Goal: Communication & Community: Answer question/provide support

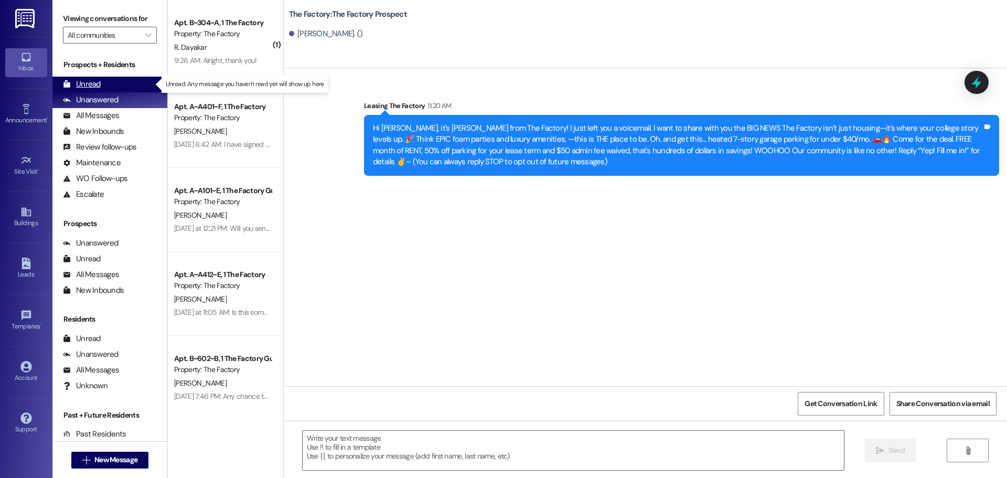
click at [96, 82] on div "Unread" at bounding box center [82, 84] width 38 height 11
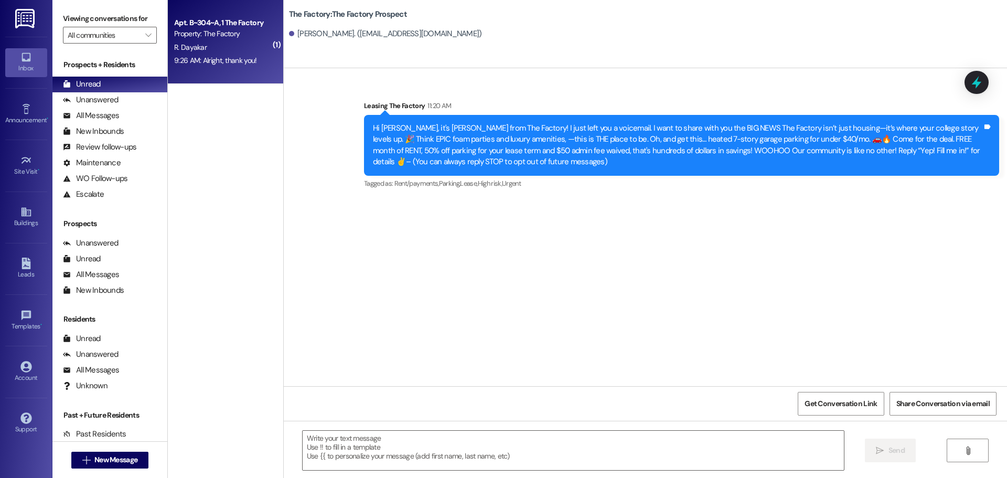
click at [230, 31] on div "Property: The Factory" at bounding box center [222, 33] width 97 height 11
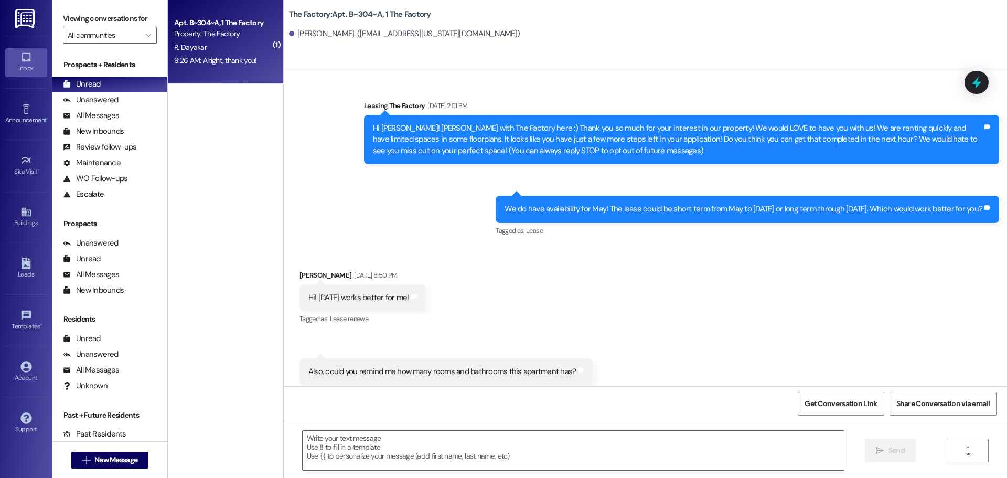
scroll to position [15524, 0]
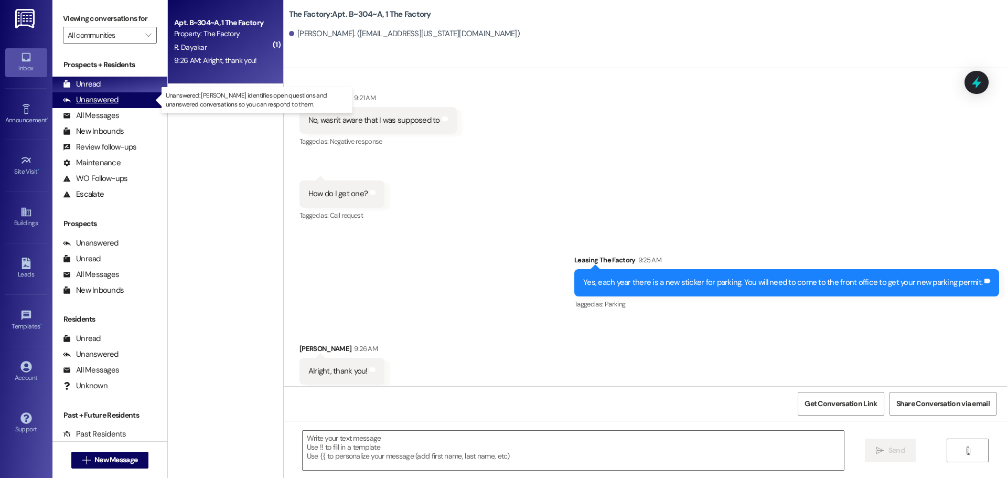
click at [105, 97] on div "Unanswered" at bounding box center [91, 99] width 56 height 11
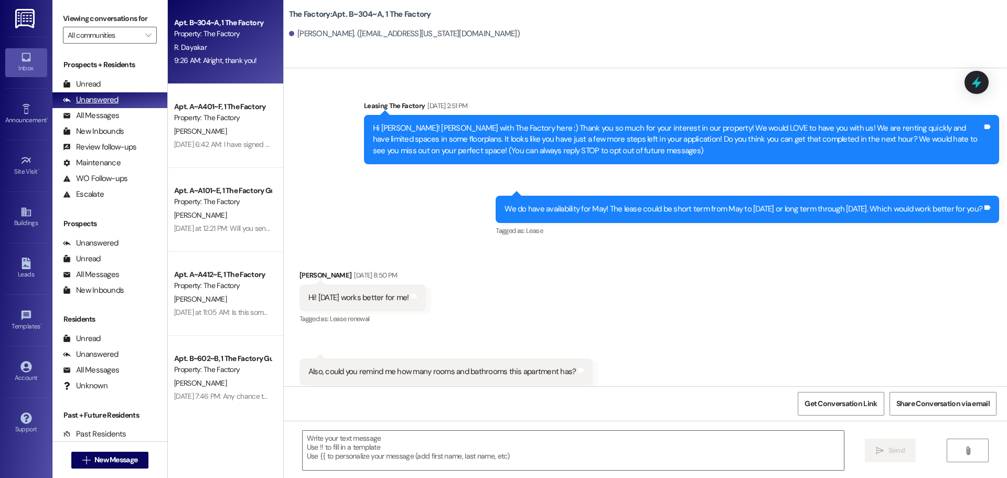
scroll to position [15523, 0]
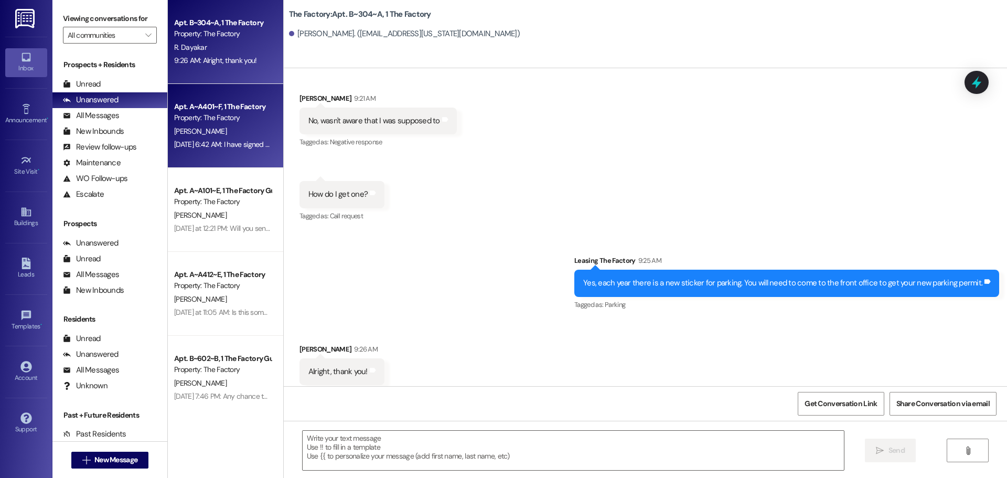
click at [244, 120] on div "Property: The Factory" at bounding box center [222, 117] width 97 height 11
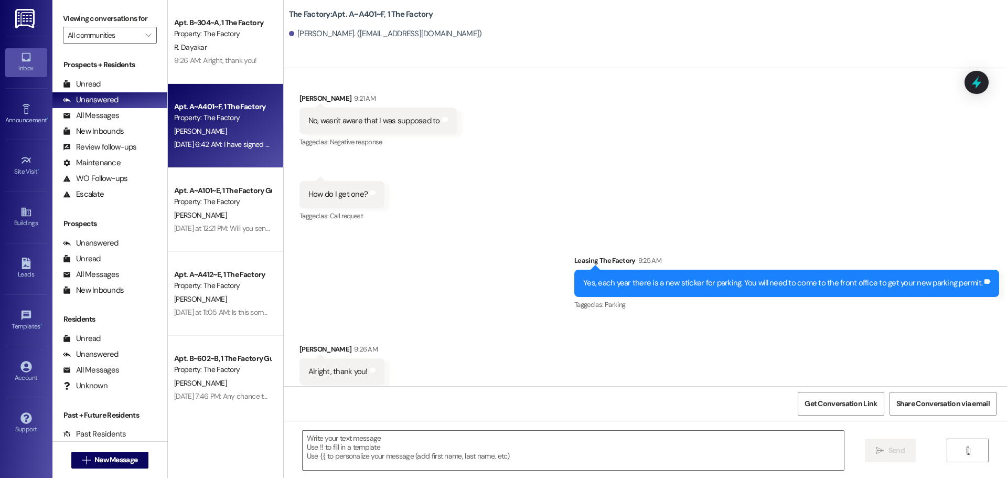
scroll to position [4566, 0]
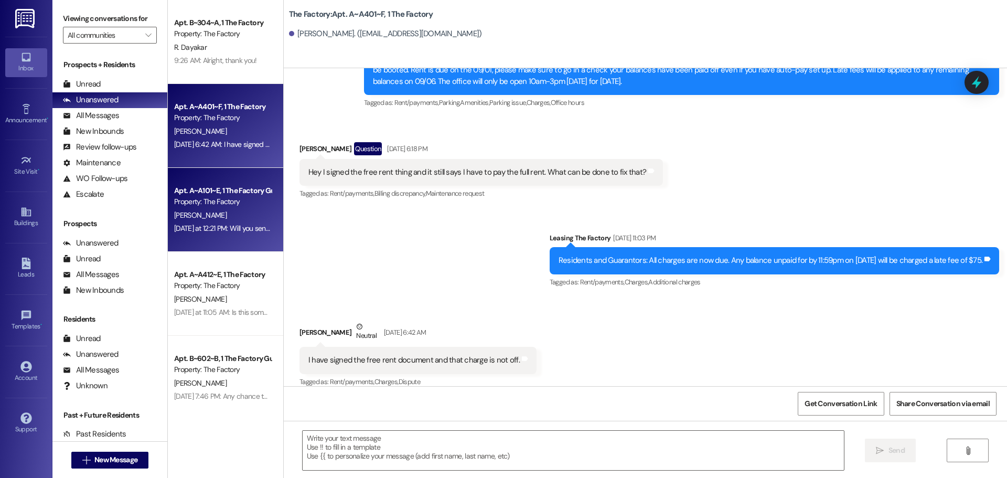
click at [241, 220] on div "[PERSON_NAME]" at bounding box center [222, 215] width 99 height 13
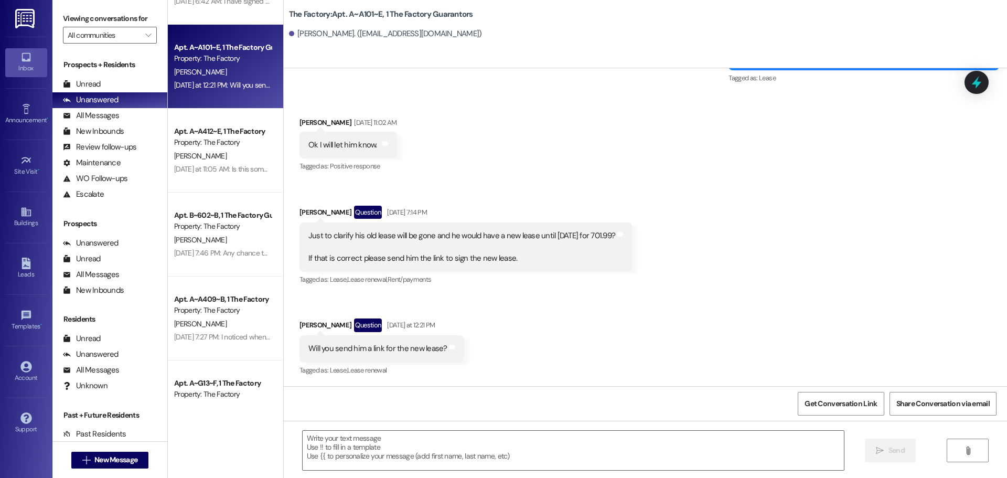
scroll to position [157, 0]
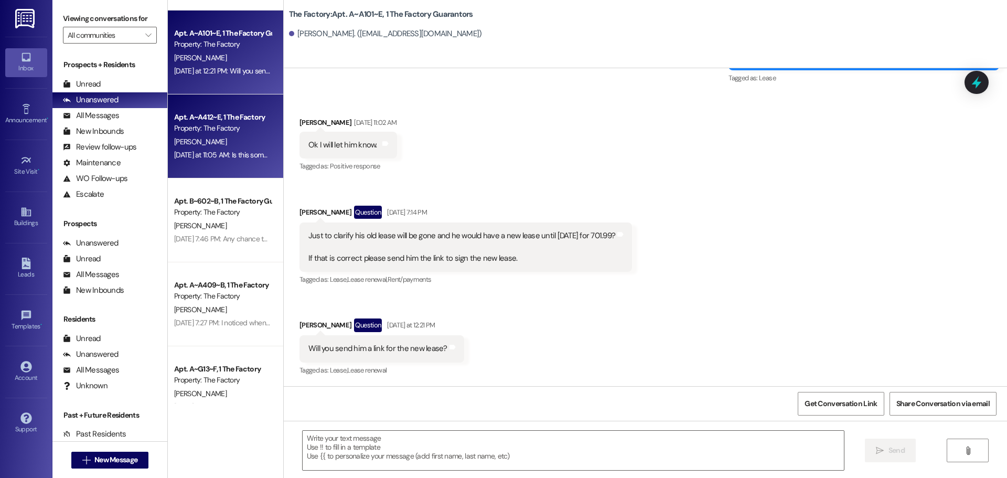
click at [228, 136] on div "[PERSON_NAME]" at bounding box center [222, 141] width 99 height 13
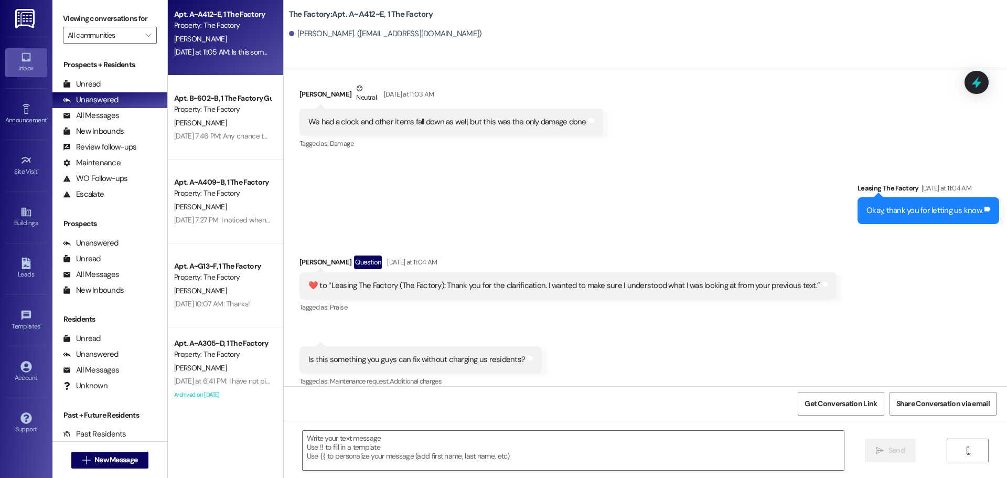
scroll to position [262, 0]
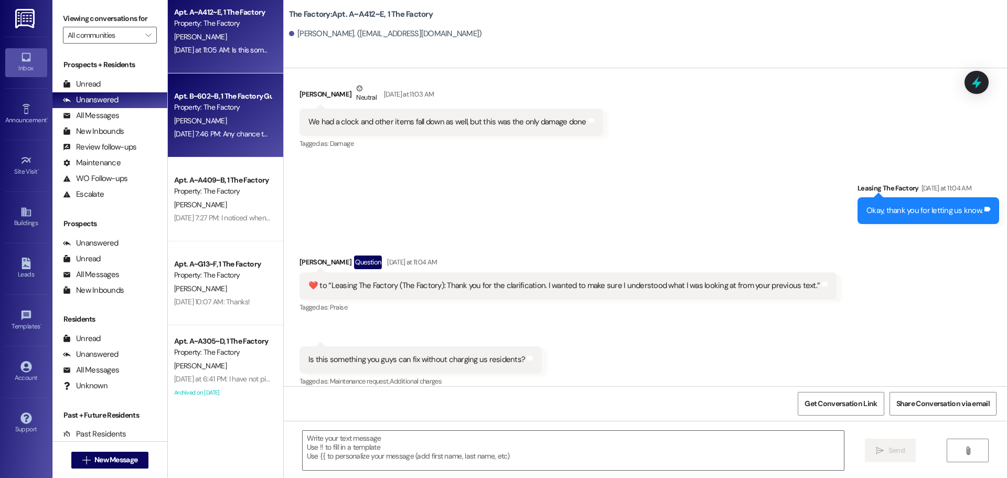
click at [216, 134] on div "[DATE] 7:46 PM: Any chance these reminder text messages can get sent at NOT 12:…" at bounding box center [309, 133] width 270 height 9
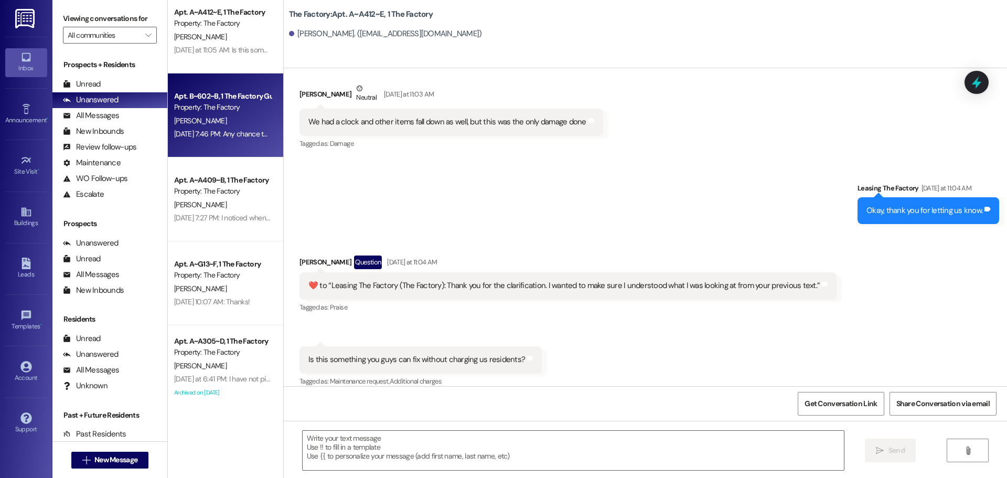
scroll to position [54, 0]
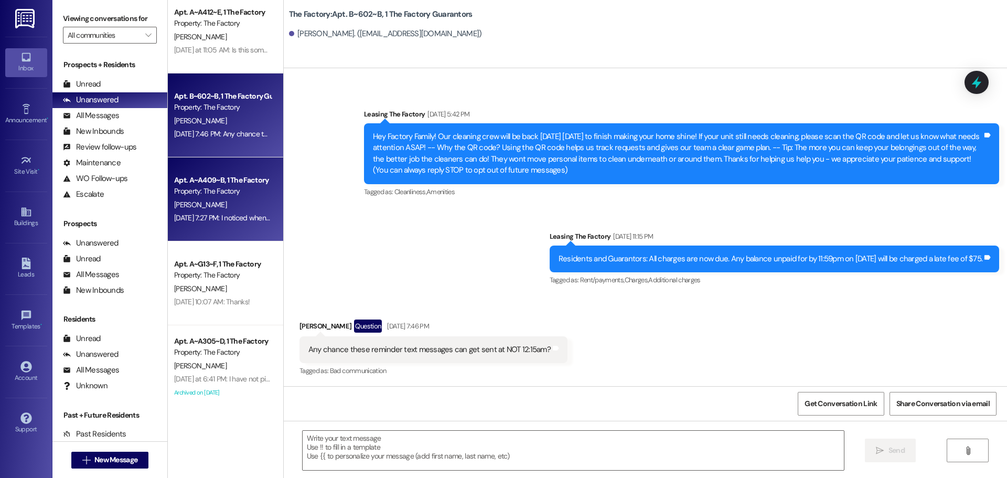
click at [250, 200] on div "[PERSON_NAME]" at bounding box center [222, 204] width 99 height 13
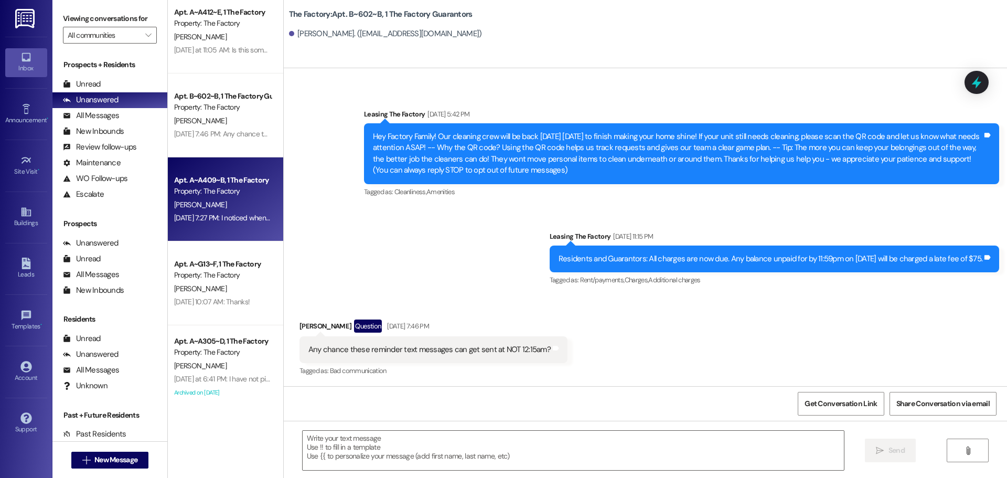
scroll to position [3735, 0]
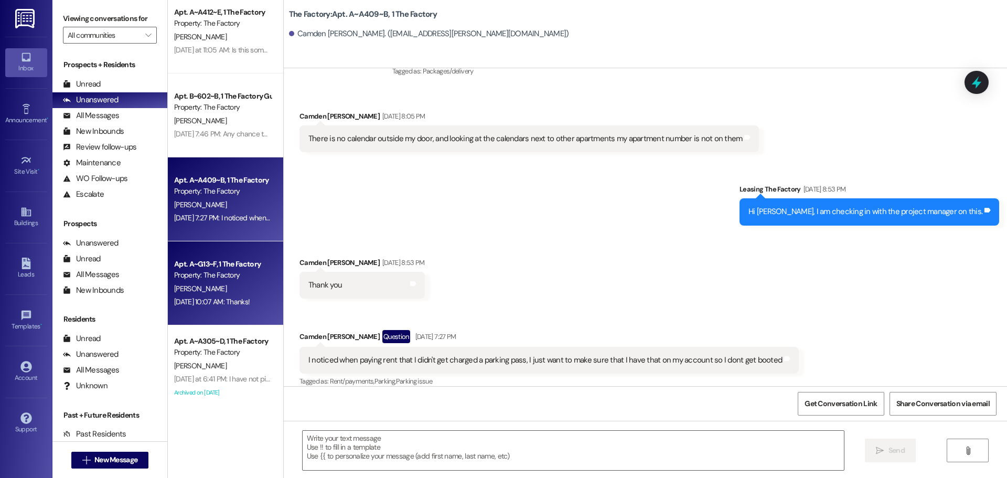
click at [216, 292] on div "[PERSON_NAME]" at bounding box center [222, 288] width 99 height 13
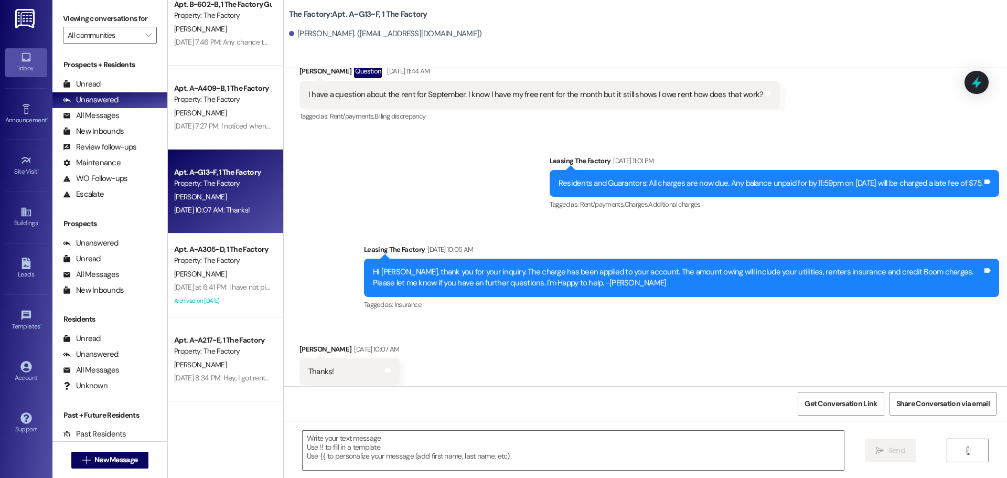
scroll to position [367, 0]
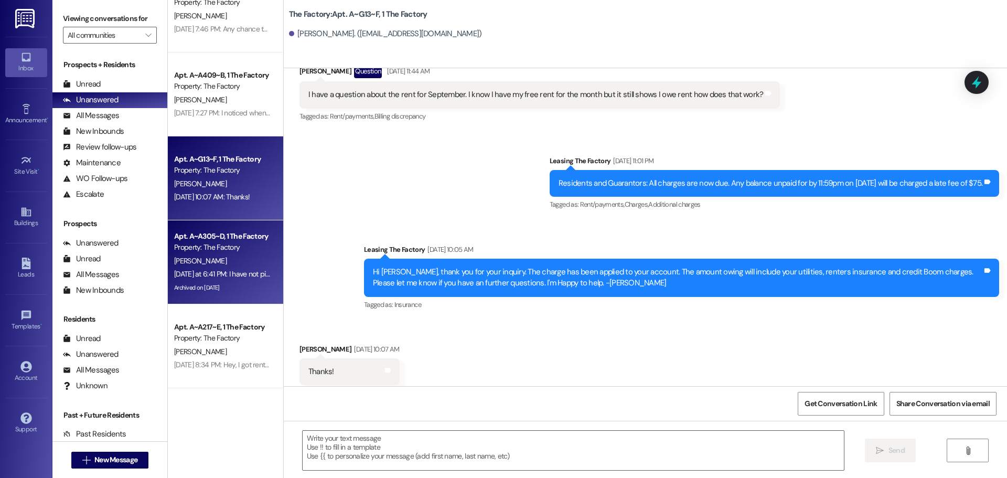
click at [254, 292] on div "Archived on [DATE]" at bounding box center [222, 287] width 99 height 13
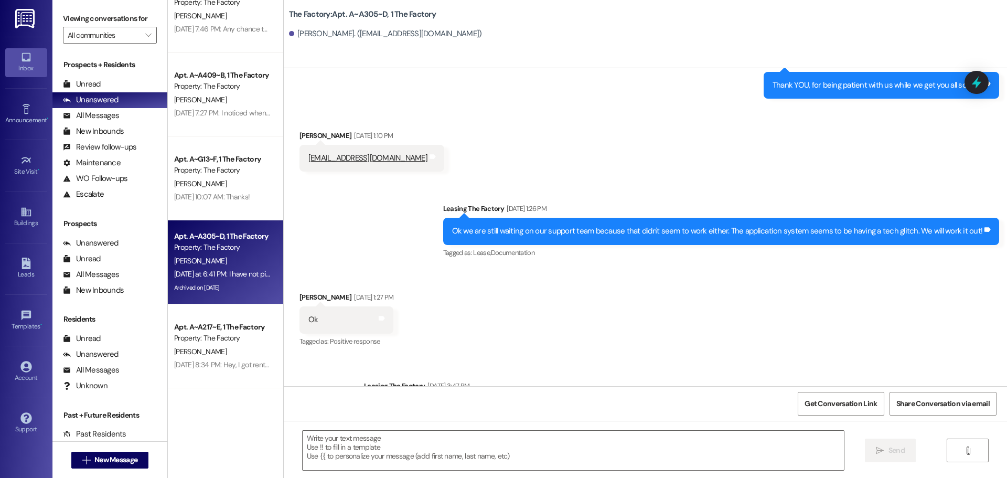
scroll to position [8702, 0]
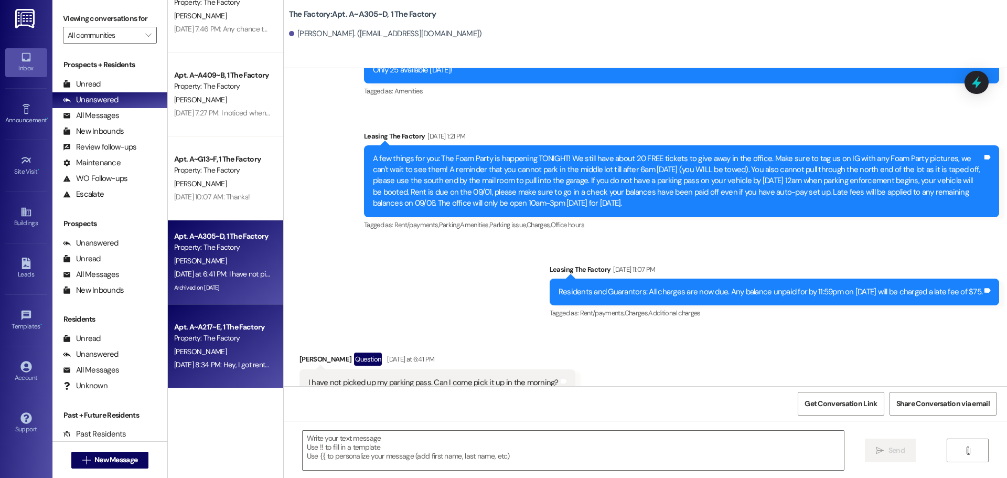
click at [232, 356] on div "[PERSON_NAME]" at bounding box center [222, 351] width 99 height 13
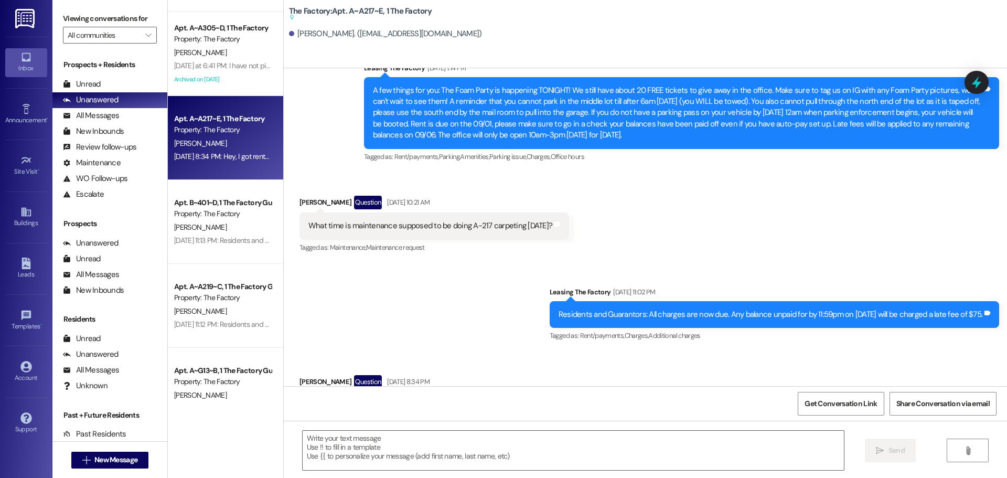
scroll to position [577, 0]
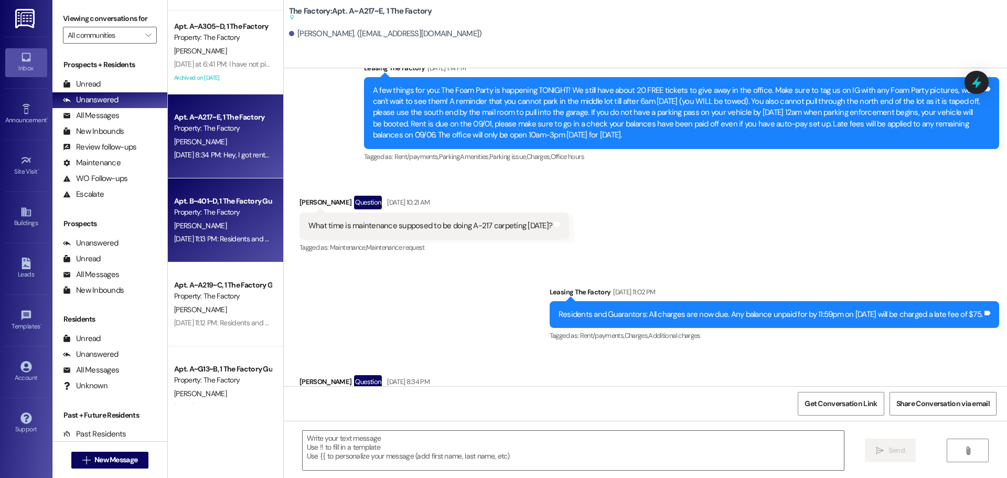
click at [220, 226] on div "[PERSON_NAME]" at bounding box center [222, 225] width 99 height 13
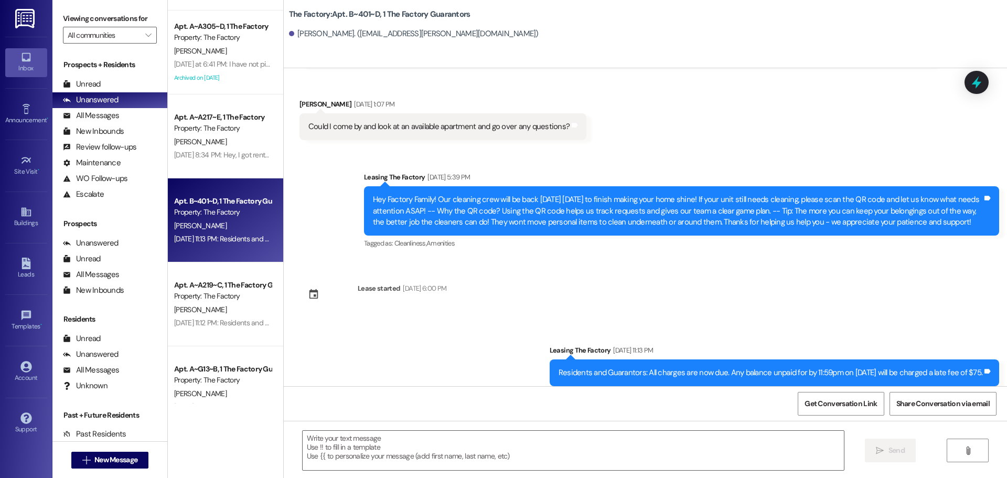
scroll to position [210, 0]
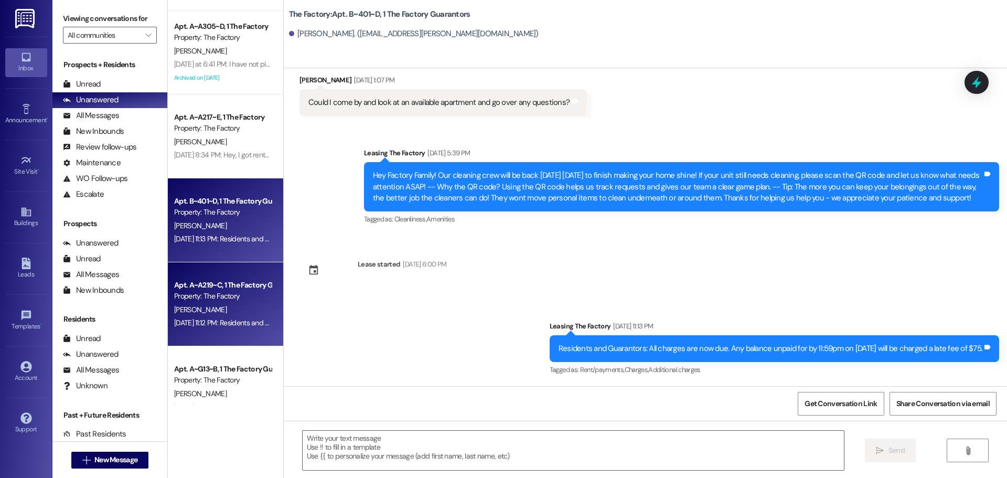
click at [224, 314] on div "[PERSON_NAME]" at bounding box center [222, 309] width 99 height 13
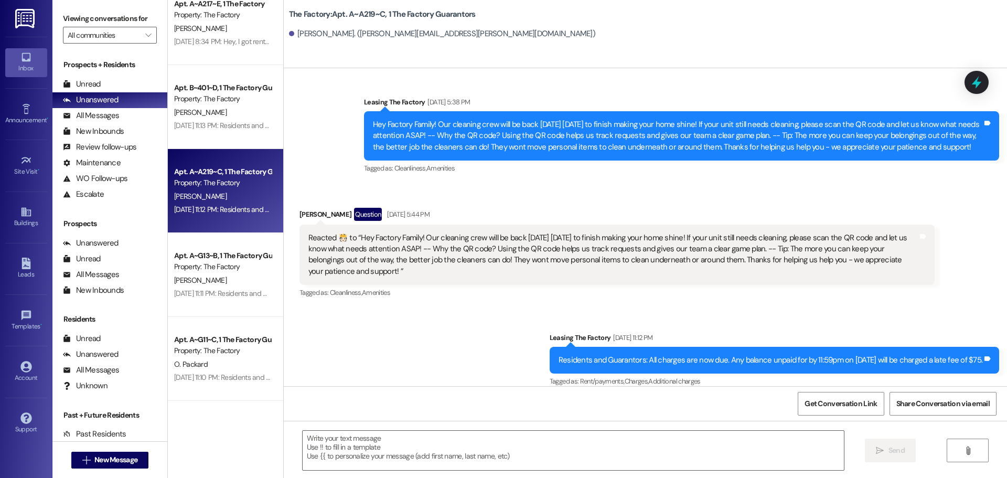
scroll to position [735, 0]
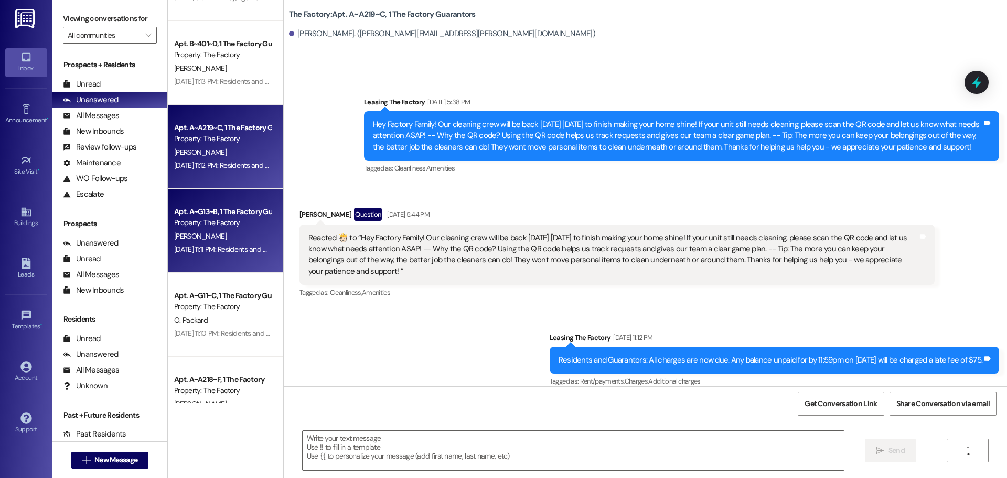
click at [242, 232] on div "[PERSON_NAME]" at bounding box center [222, 236] width 99 height 13
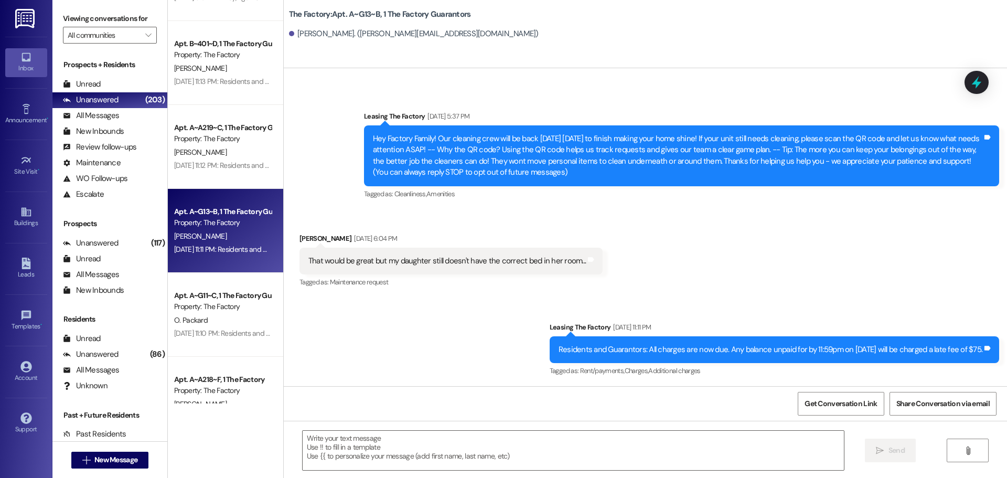
scroll to position [787, 0]
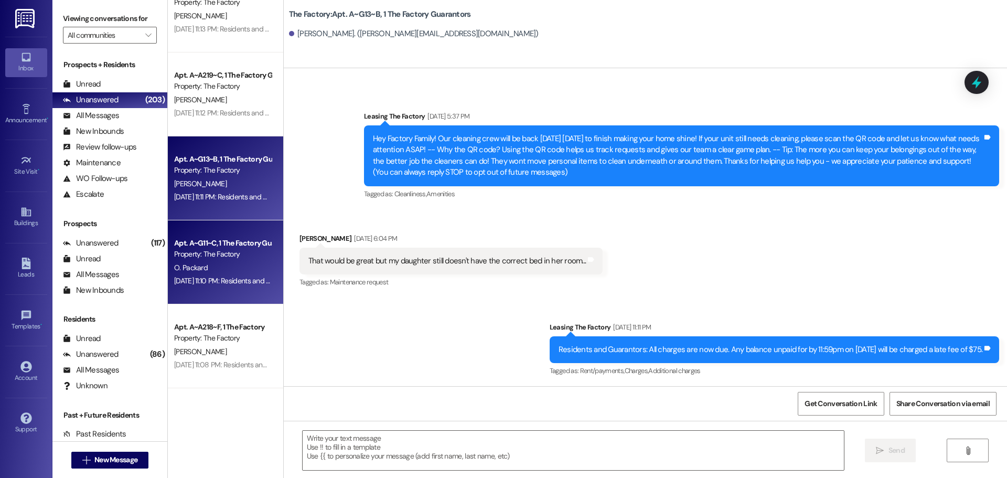
click at [257, 271] on div "O. Packard" at bounding box center [222, 267] width 99 height 13
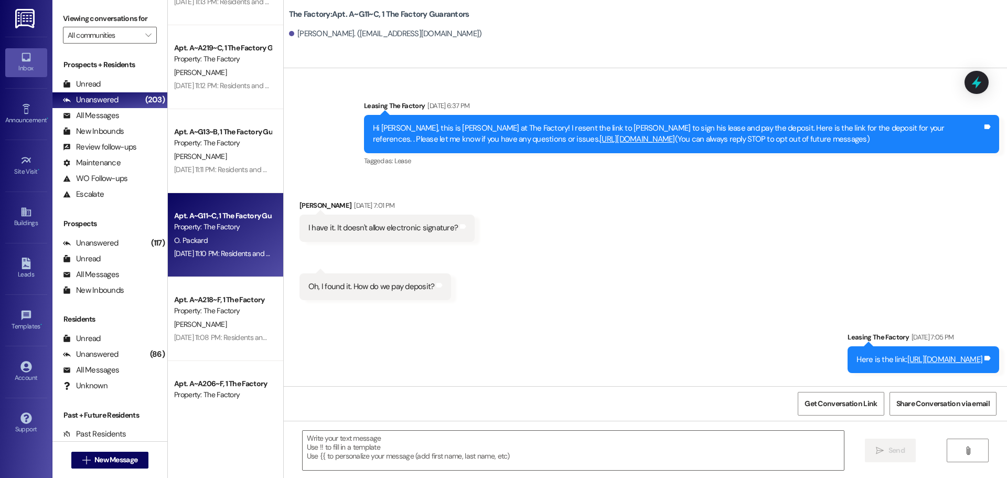
scroll to position [840, 0]
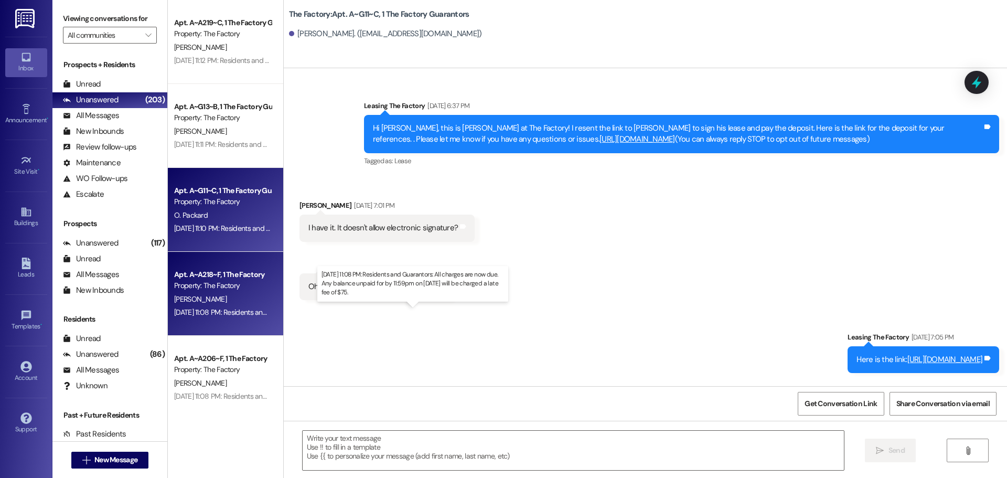
click at [251, 311] on div "[DATE] 11:08 PM: Residents and Guarantors: All charges are now due. Any balance…" at bounding box center [397, 311] width 446 height 9
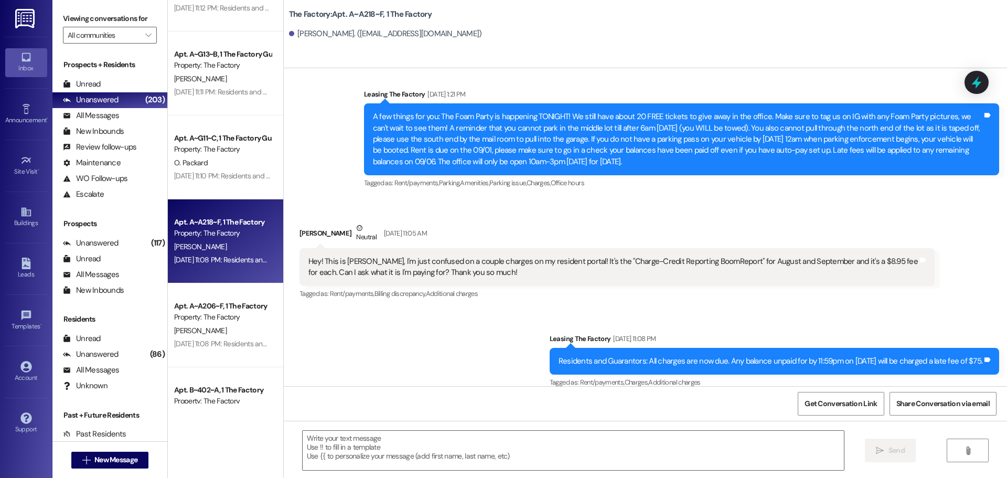
scroll to position [3607, 0]
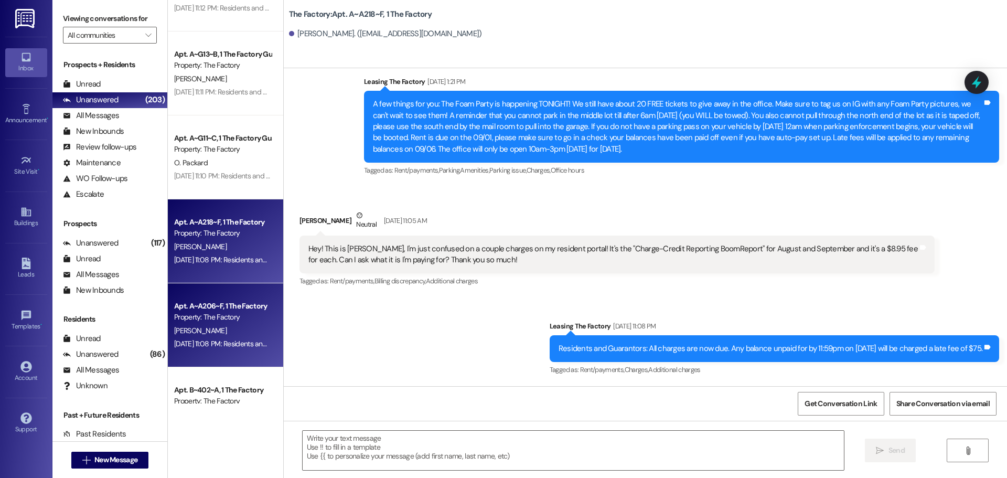
click at [205, 316] on div "Property: The Factory" at bounding box center [222, 317] width 97 height 11
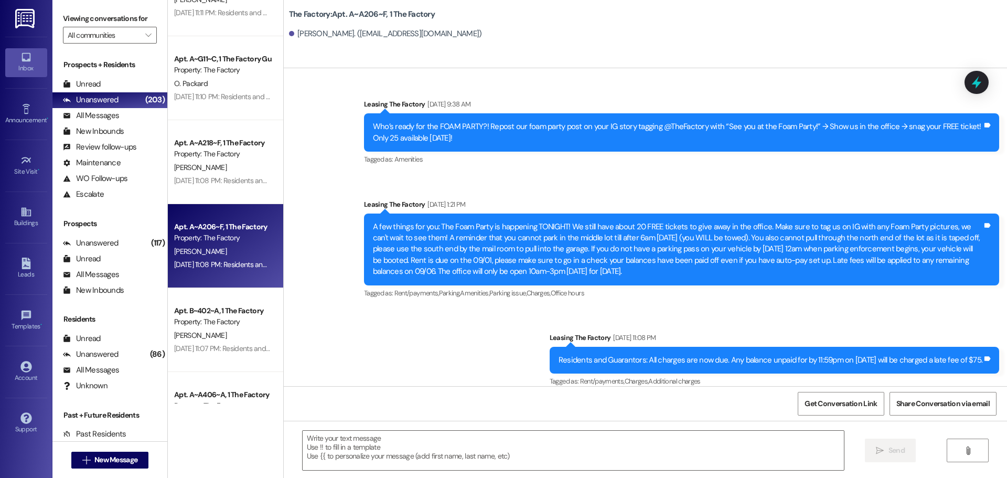
scroll to position [997, 0]
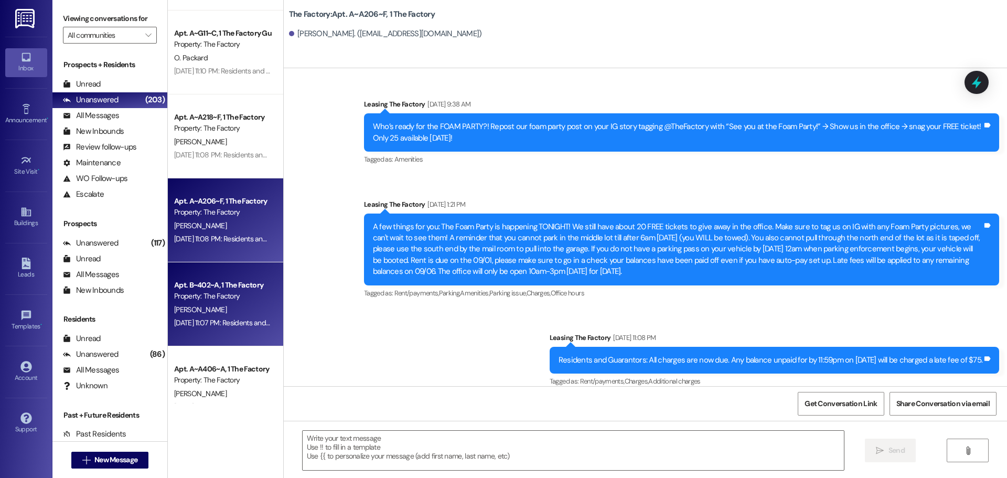
click at [227, 302] on div "Property: The Factory" at bounding box center [222, 296] width 97 height 11
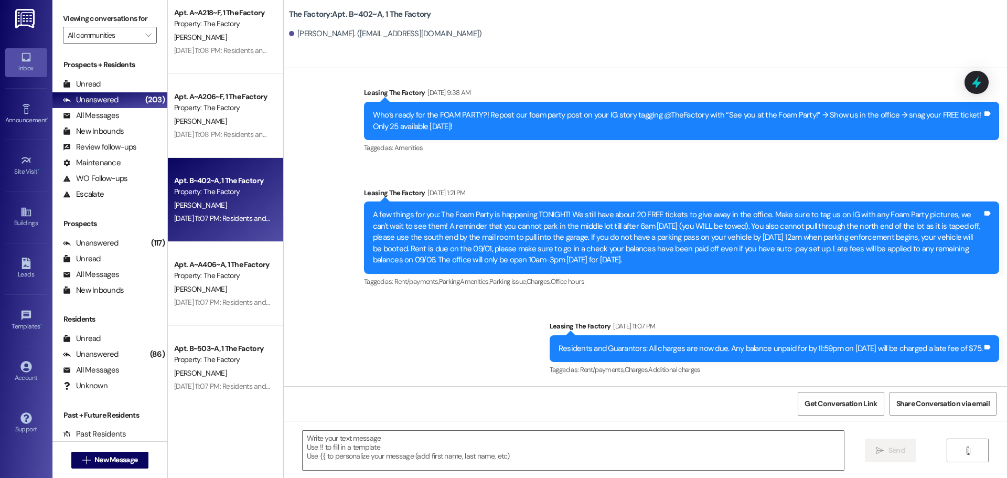
scroll to position [1102, 0]
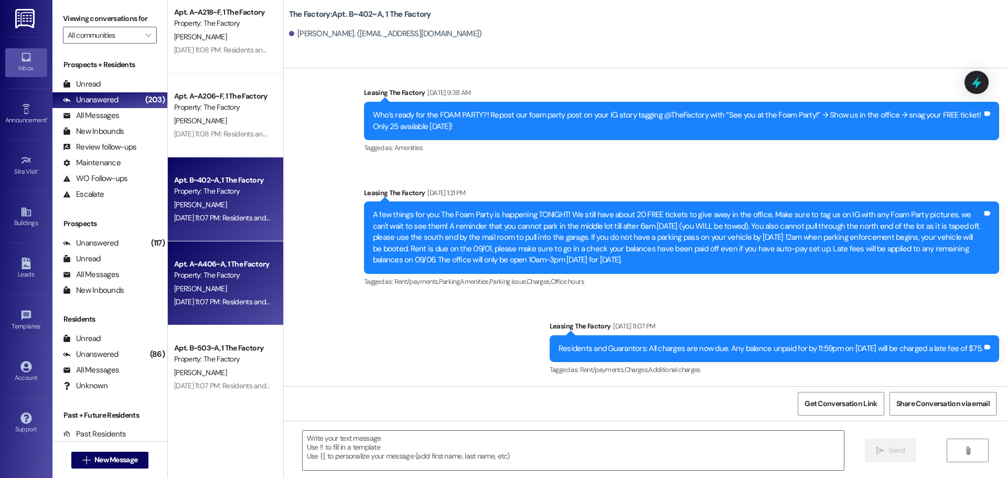
click at [242, 284] on div "[PERSON_NAME]" at bounding box center [222, 288] width 99 height 13
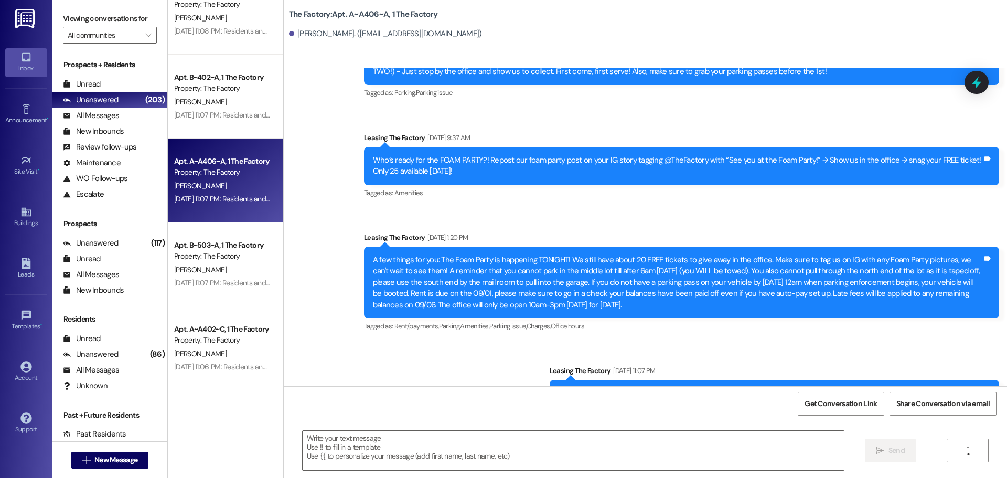
scroll to position [1207, 0]
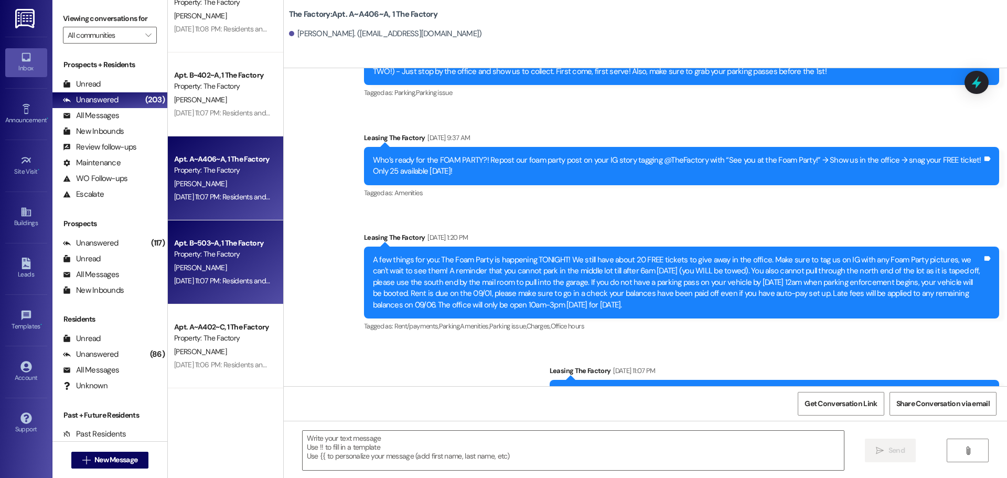
click at [236, 272] on div "[PERSON_NAME]" at bounding box center [222, 267] width 99 height 13
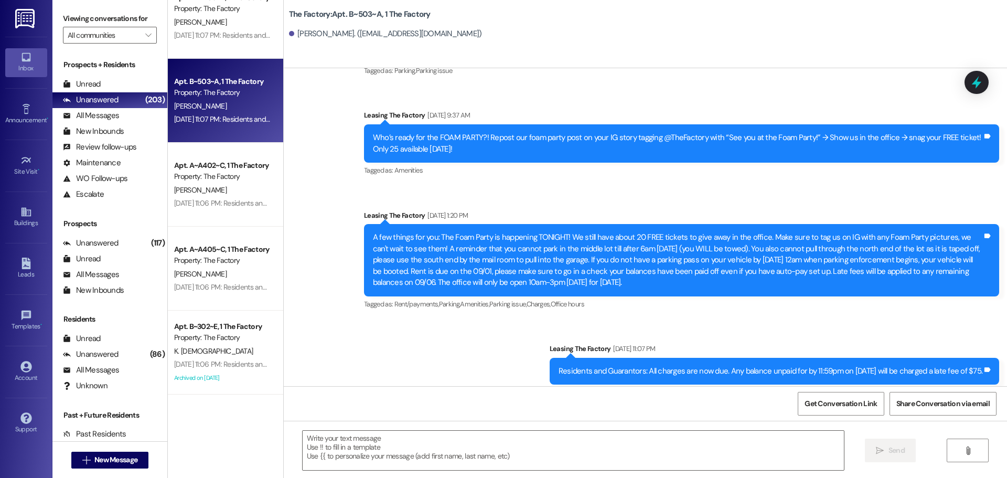
scroll to position [1417, 0]
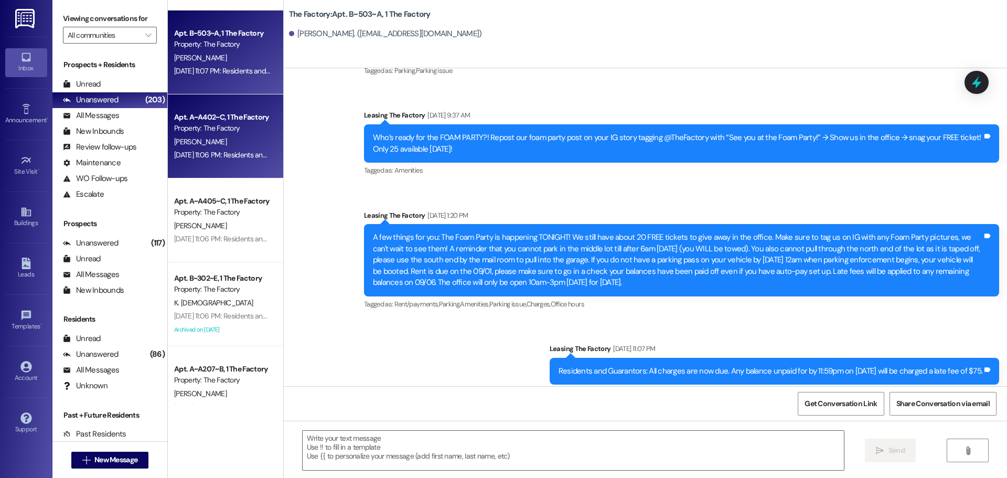
click at [234, 162] on div "Apt. A~A402~C, 1 The Factory Property: The Factory [PERSON_NAME] [DATE] 11:06 P…" at bounding box center [225, 136] width 115 height 84
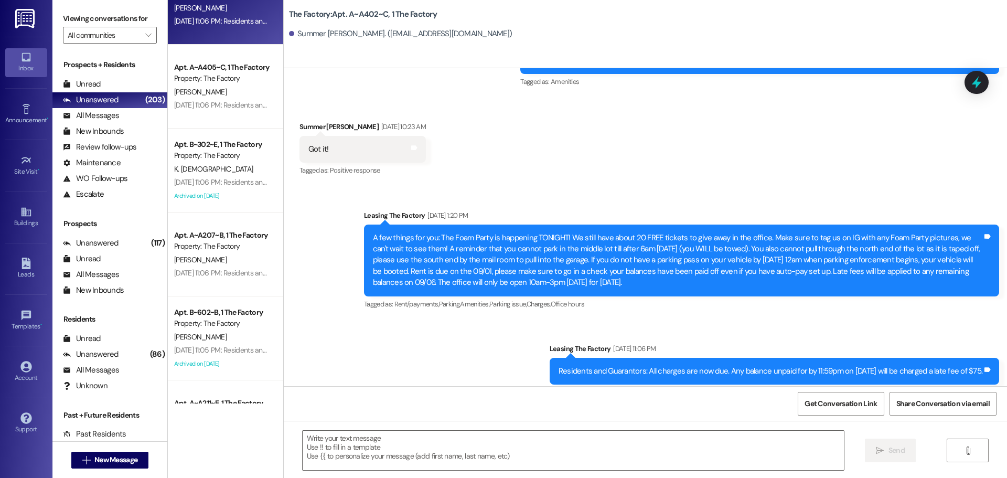
scroll to position [1574, 0]
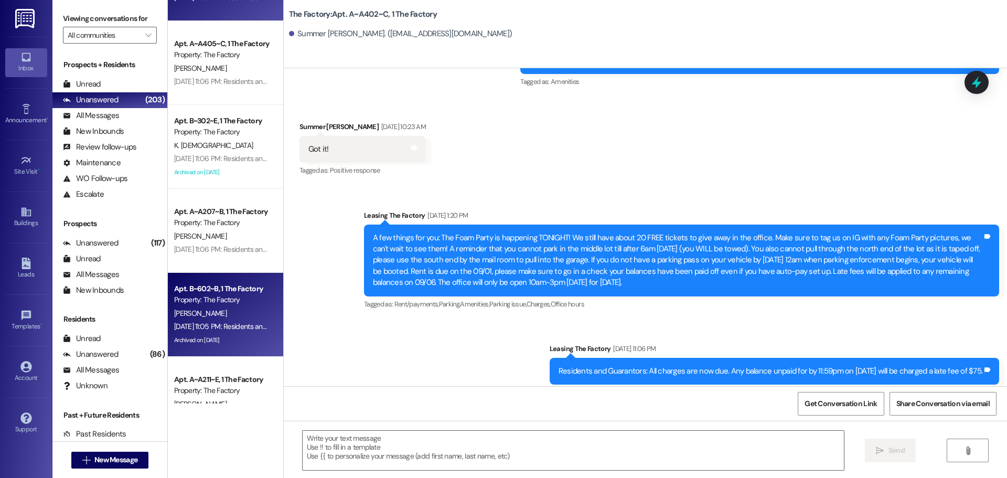
click at [252, 312] on div "[PERSON_NAME]" at bounding box center [222, 313] width 99 height 13
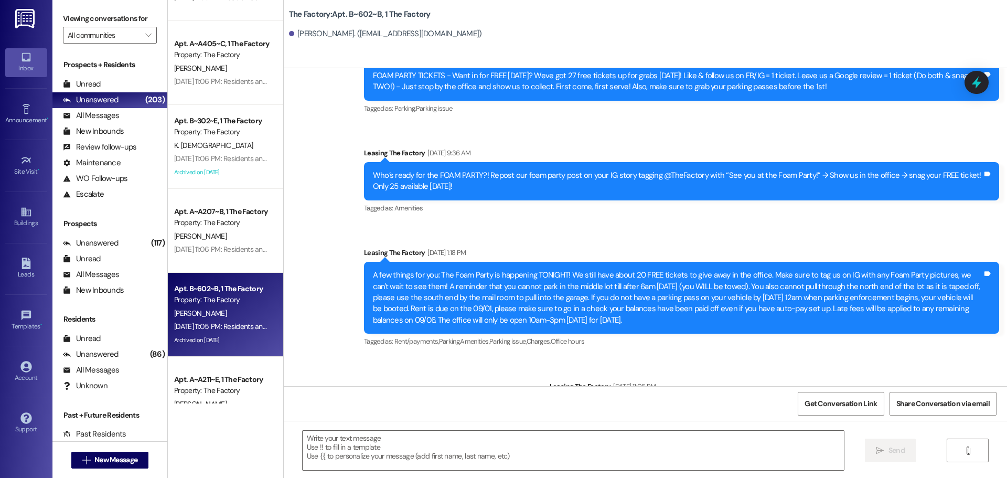
scroll to position [5648, 0]
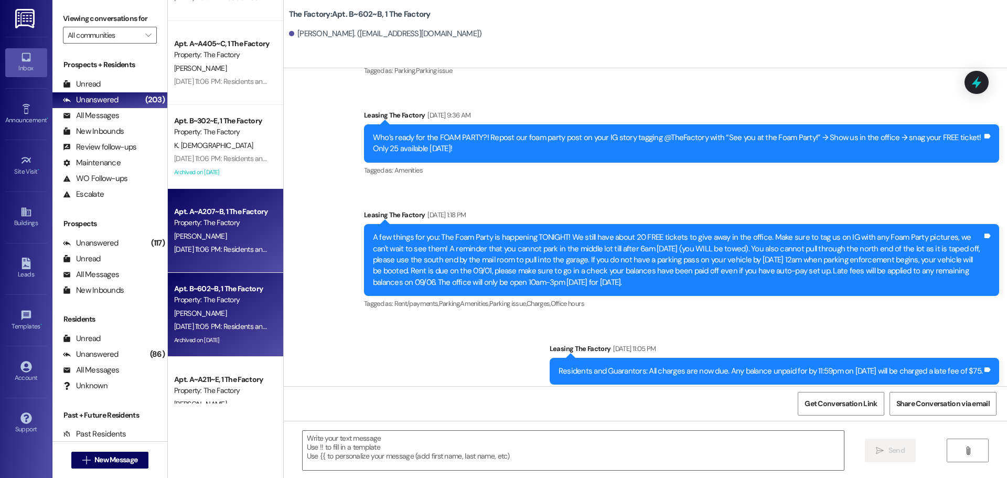
click at [230, 263] on div "Apt. A~A207~B, 1 The Factory Property: The Factory [PERSON_NAME] [DATE] 11:06 P…" at bounding box center [225, 231] width 115 height 84
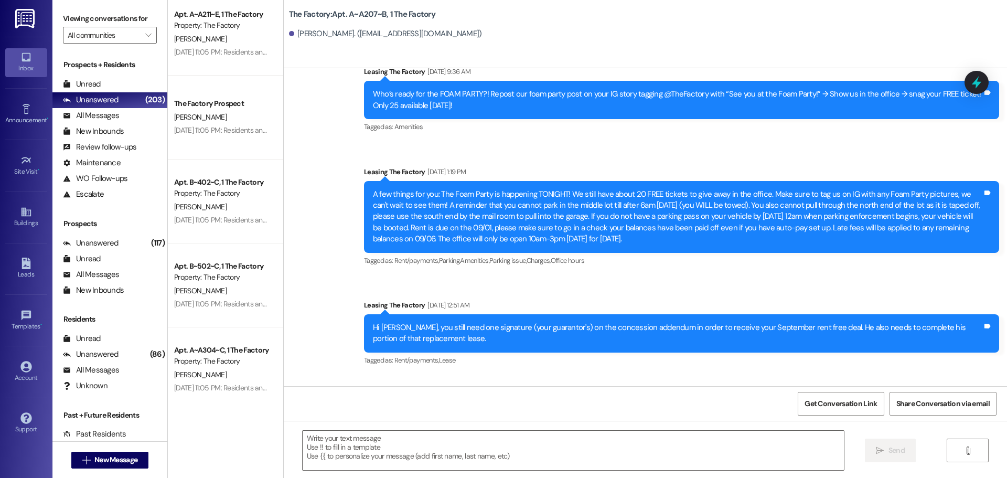
scroll to position [1941, 0]
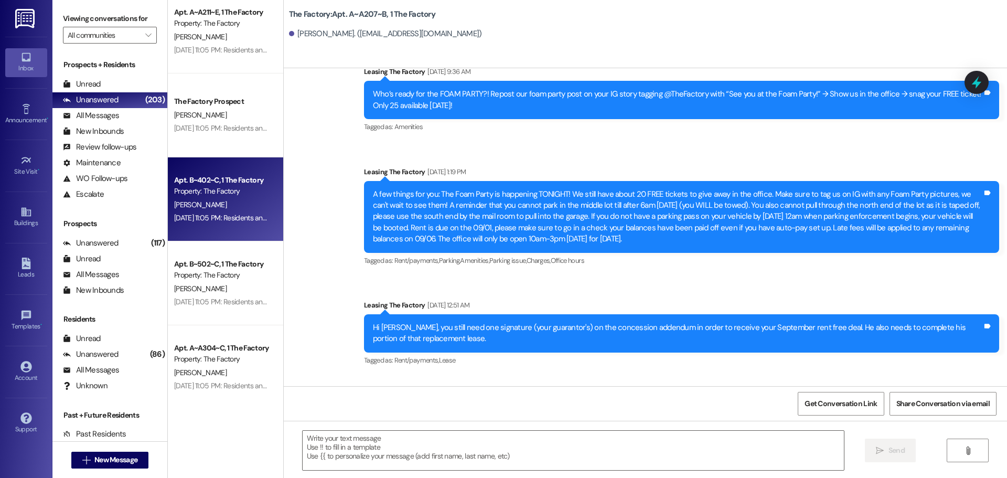
click at [240, 204] on div "[PERSON_NAME]" at bounding box center [222, 204] width 99 height 13
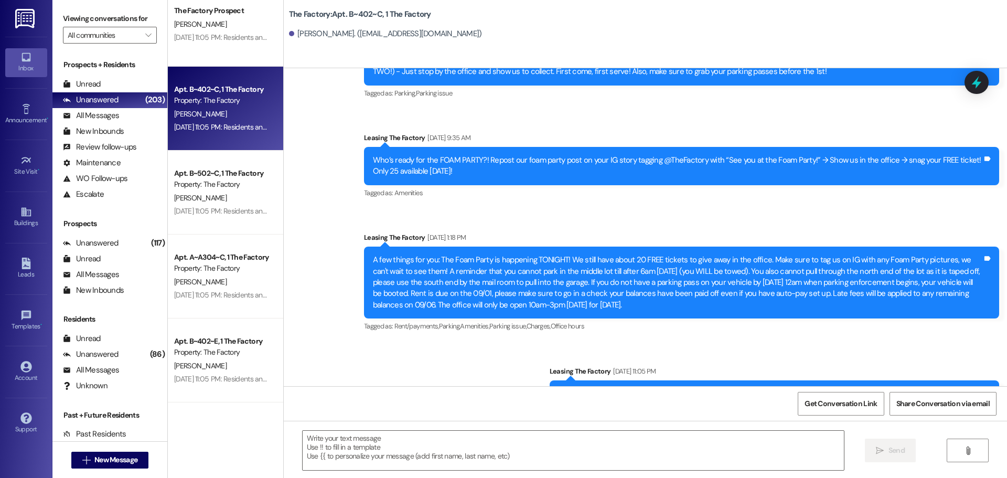
scroll to position [2046, 0]
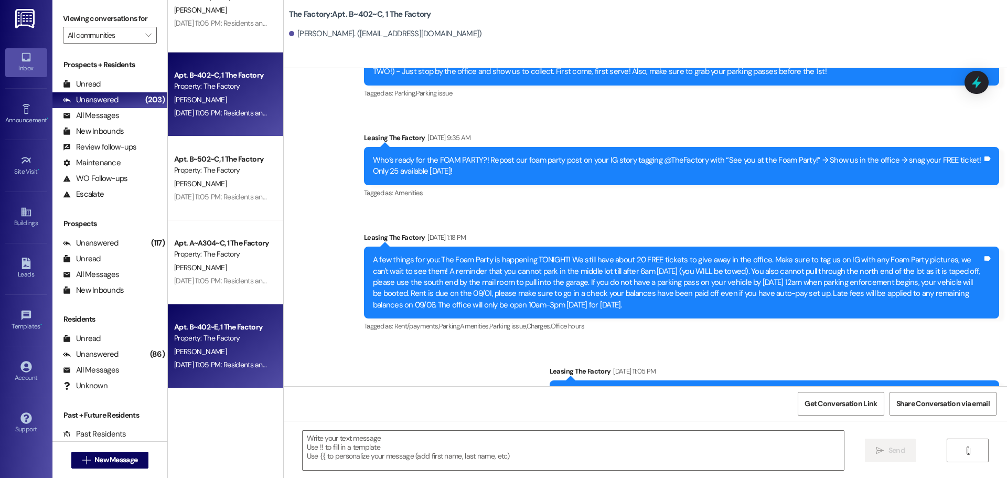
click at [231, 335] on div "Property: The Factory" at bounding box center [222, 338] width 97 height 11
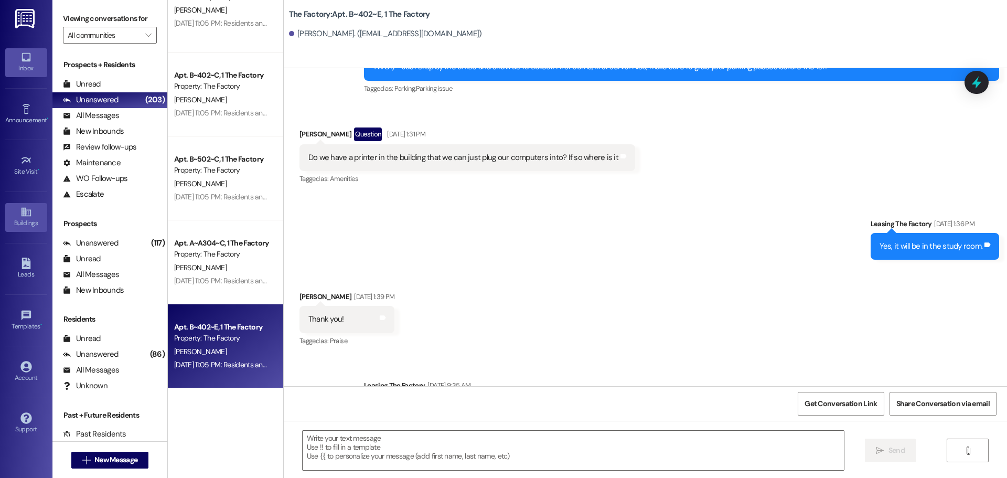
scroll to position [1836, 0]
